Goal: Navigation & Orientation: Find specific page/section

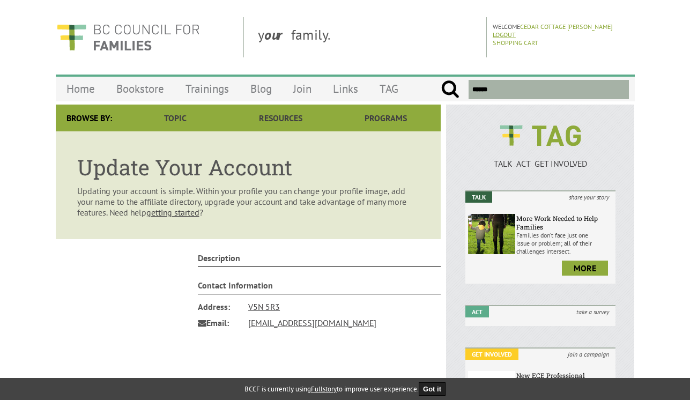
click at [504, 35] on link "Logout" at bounding box center [504, 35] width 23 height 8
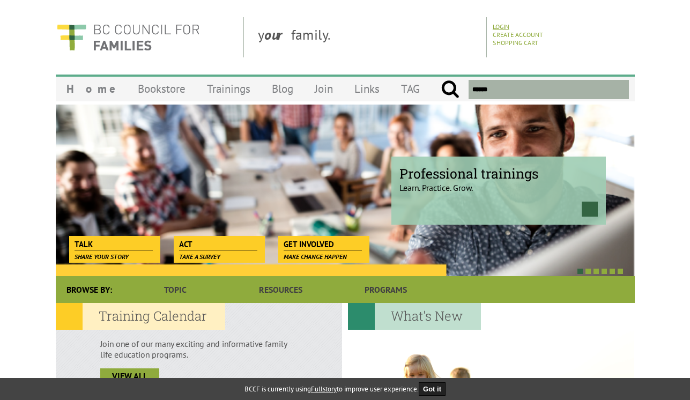
click at [497, 26] on link "Login" at bounding box center [501, 27] width 17 height 8
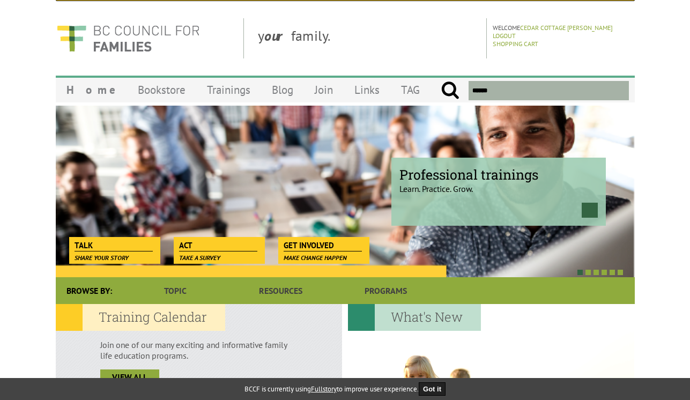
scroll to position [34, 0]
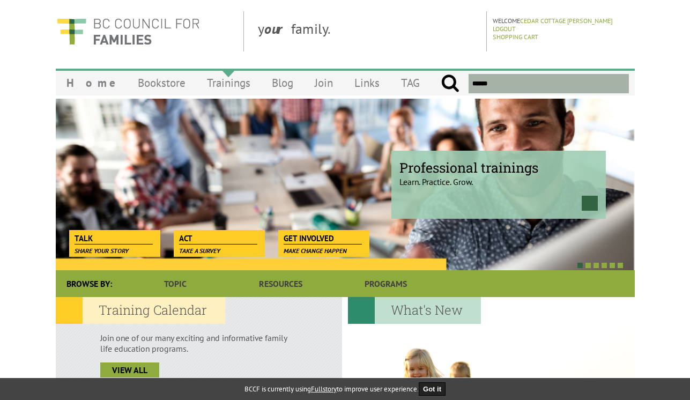
click at [205, 87] on link "Trainings" at bounding box center [228, 82] width 65 height 25
